Goal: Obtain resource: Obtain resource

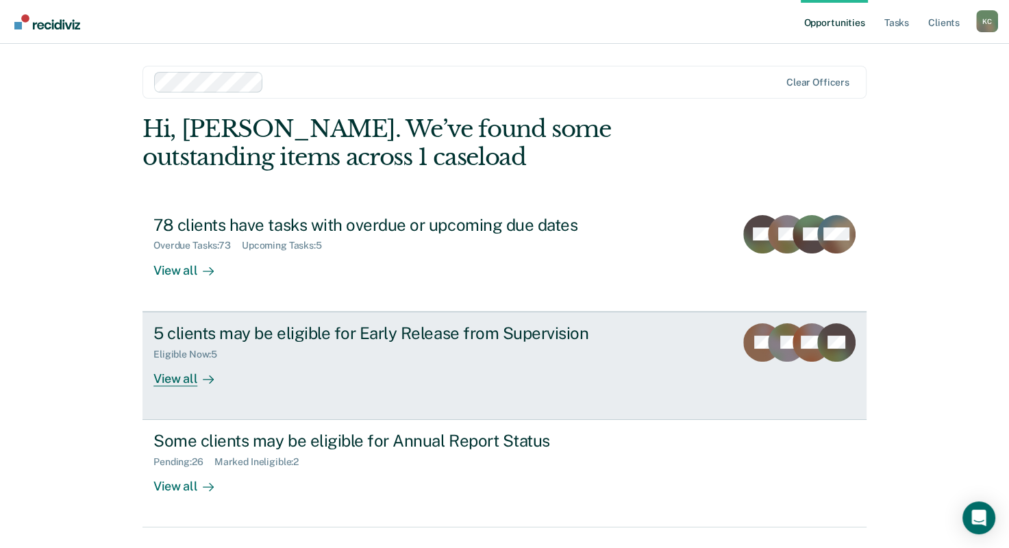
click at [188, 375] on div "View all" at bounding box center [191, 373] width 77 height 27
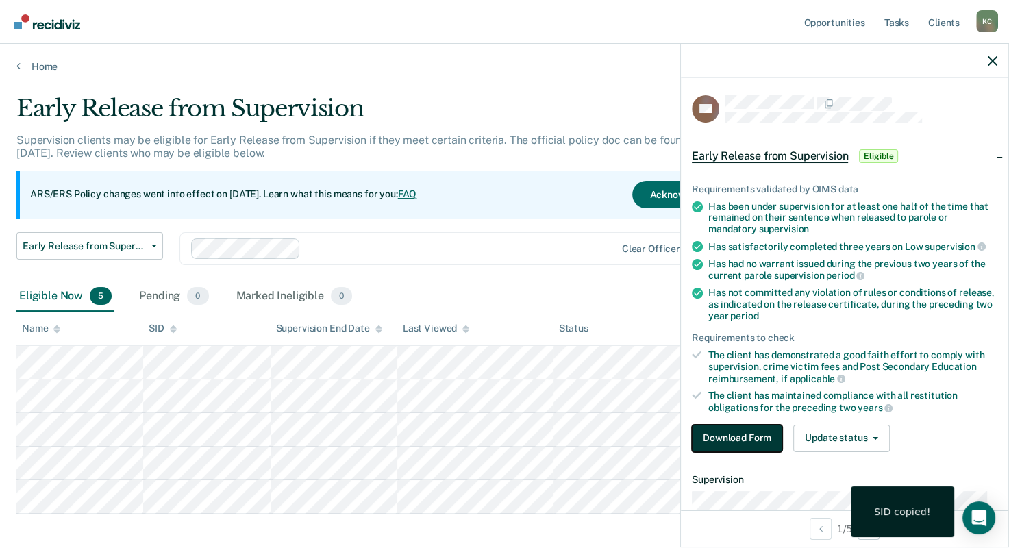
click at [740, 436] on button "Download Form" at bounding box center [737, 438] width 90 height 27
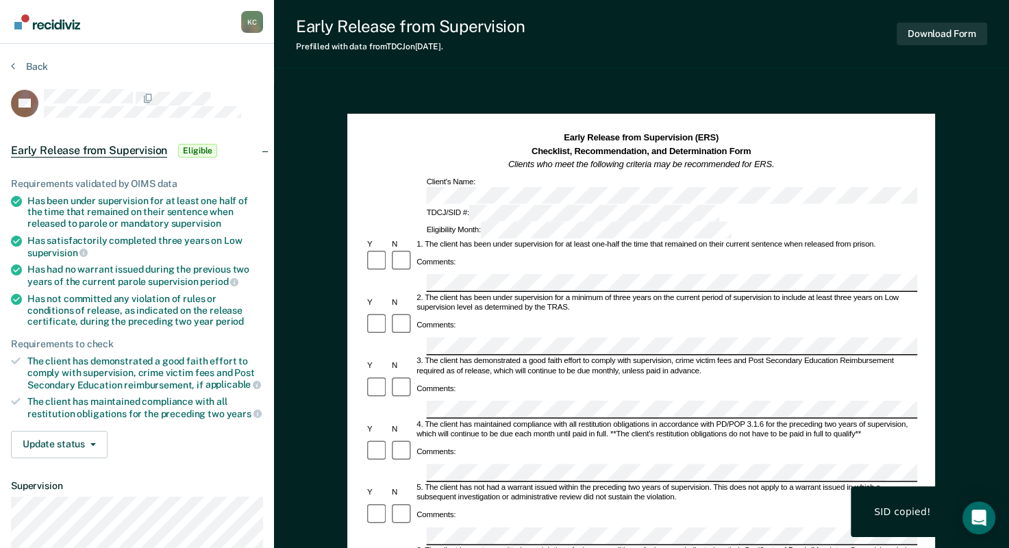
scroll to position [68, 0]
